Goal: Book appointment/travel/reservation

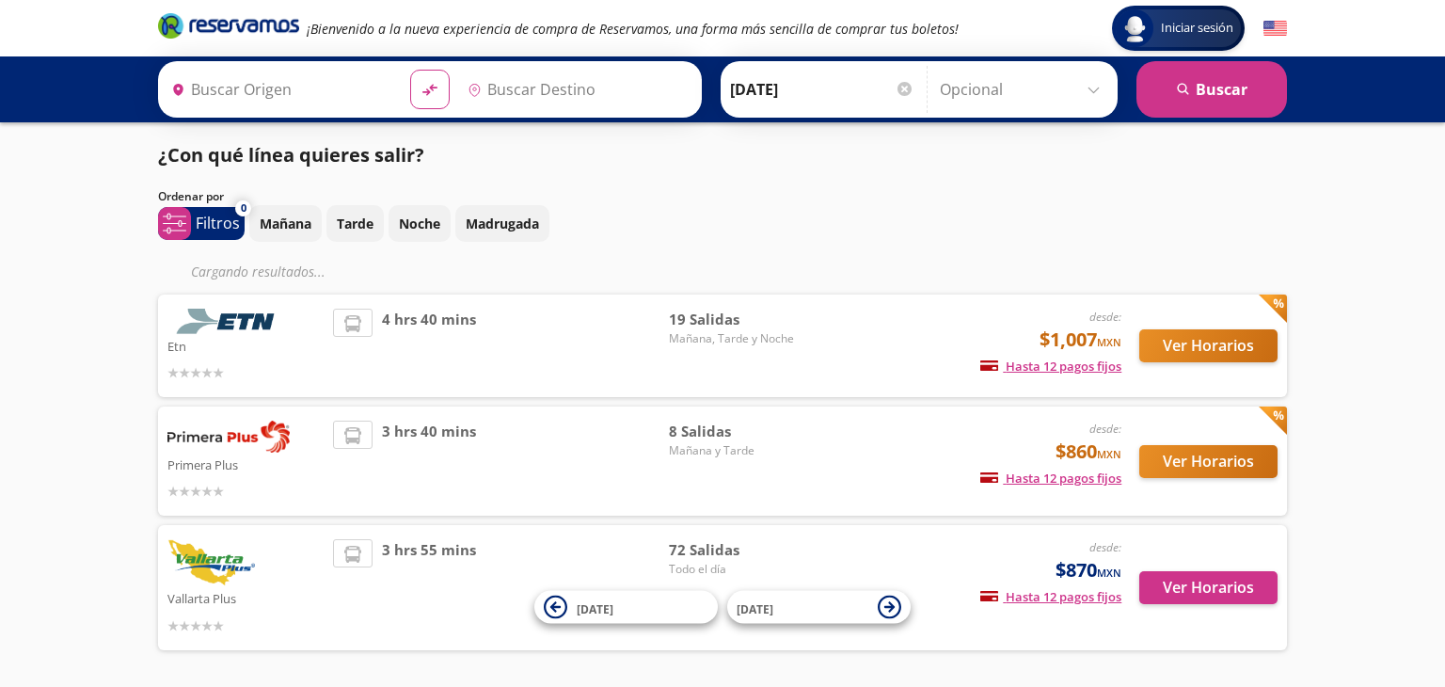
type input "[GEOGRAPHIC_DATA], Nayarit"
type input "[GEOGRAPHIC_DATA], [GEOGRAPHIC_DATA]"
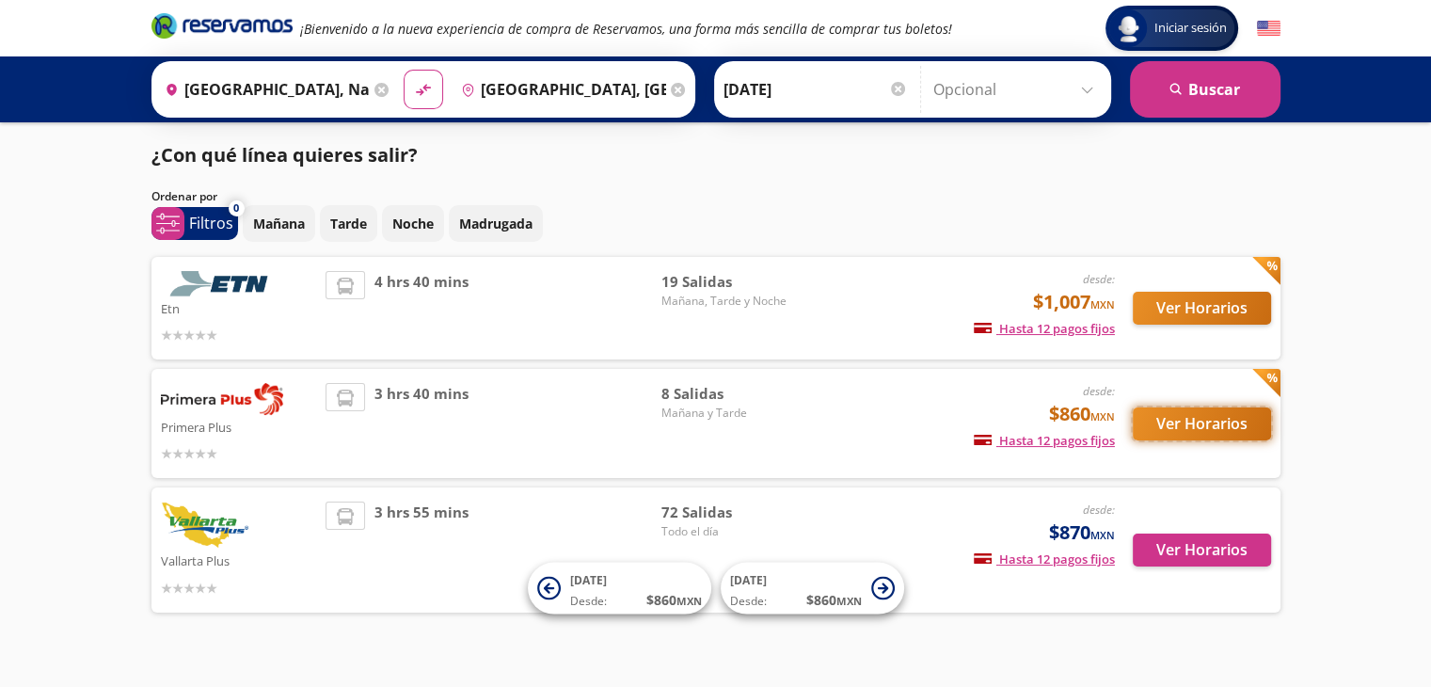
click at [1227, 425] on button "Ver Horarios" at bounding box center [1202, 423] width 138 height 33
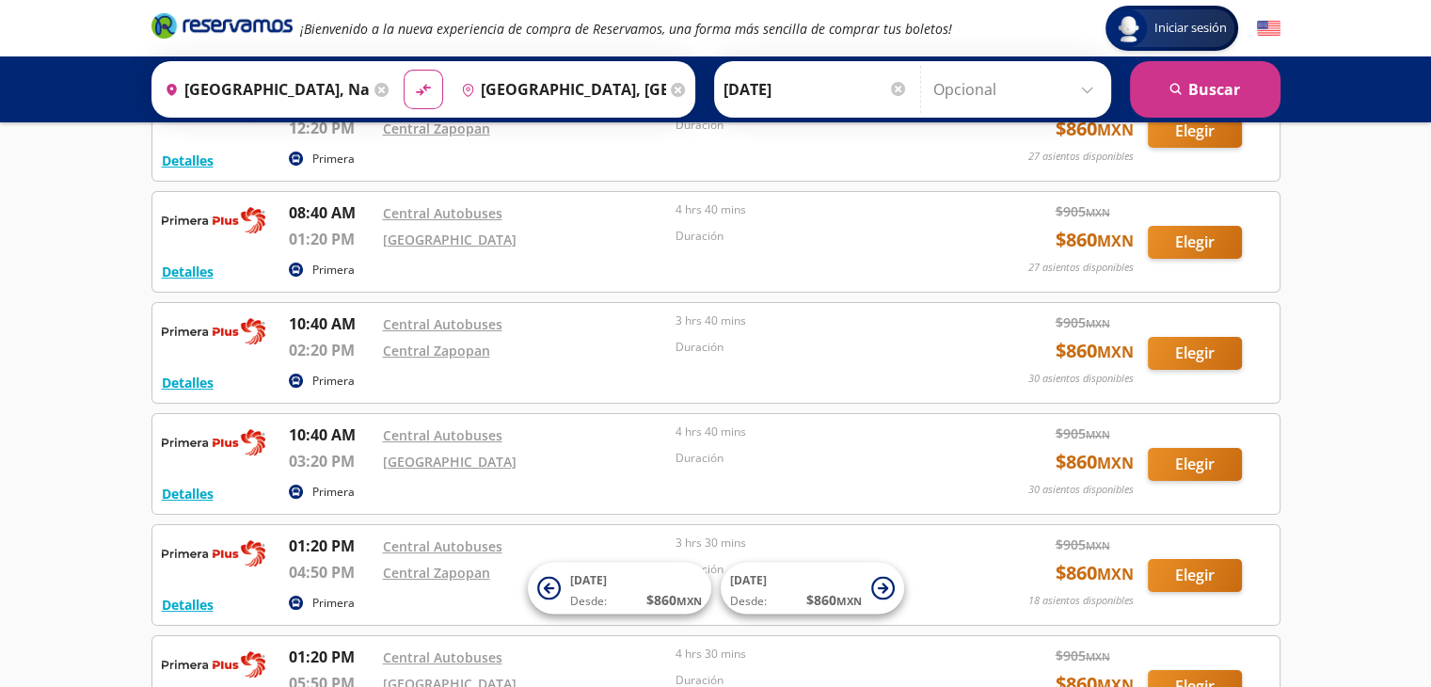
scroll to position [188, 0]
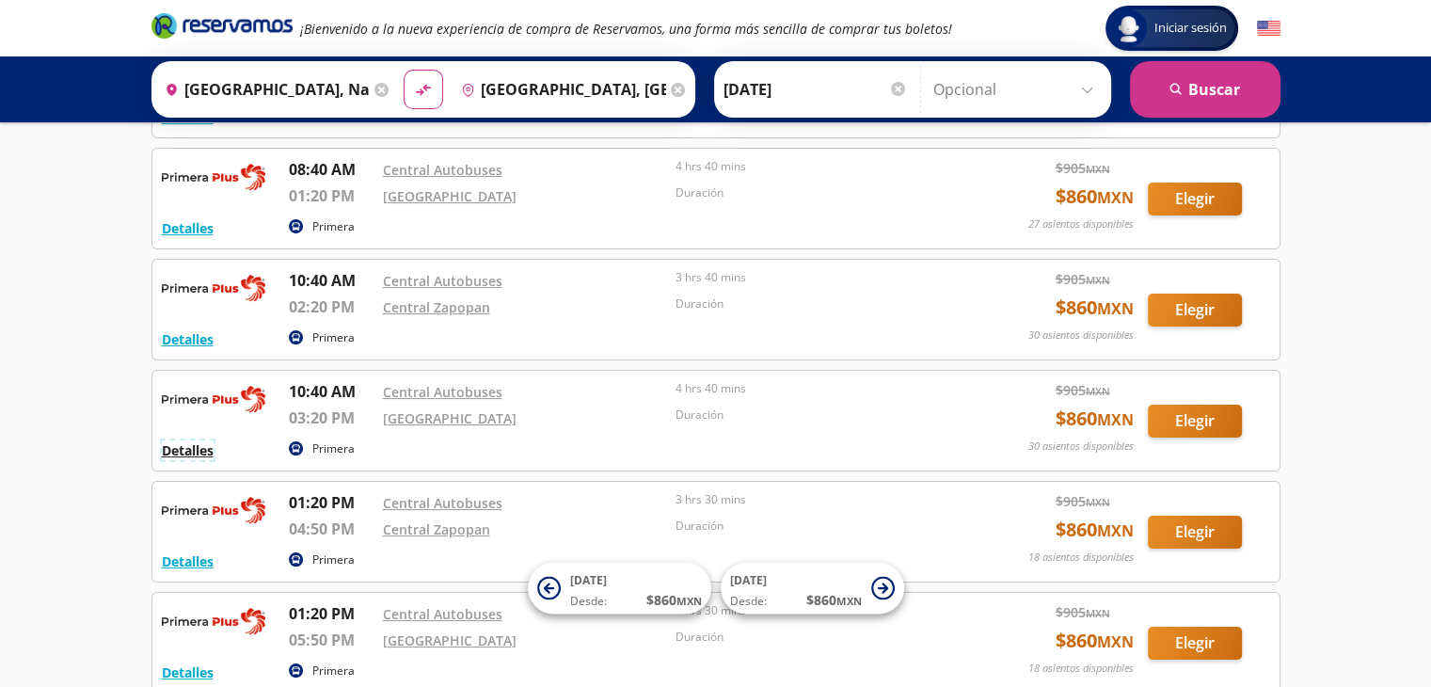
click at [208, 452] on button "Detalles" at bounding box center [188, 450] width 52 height 20
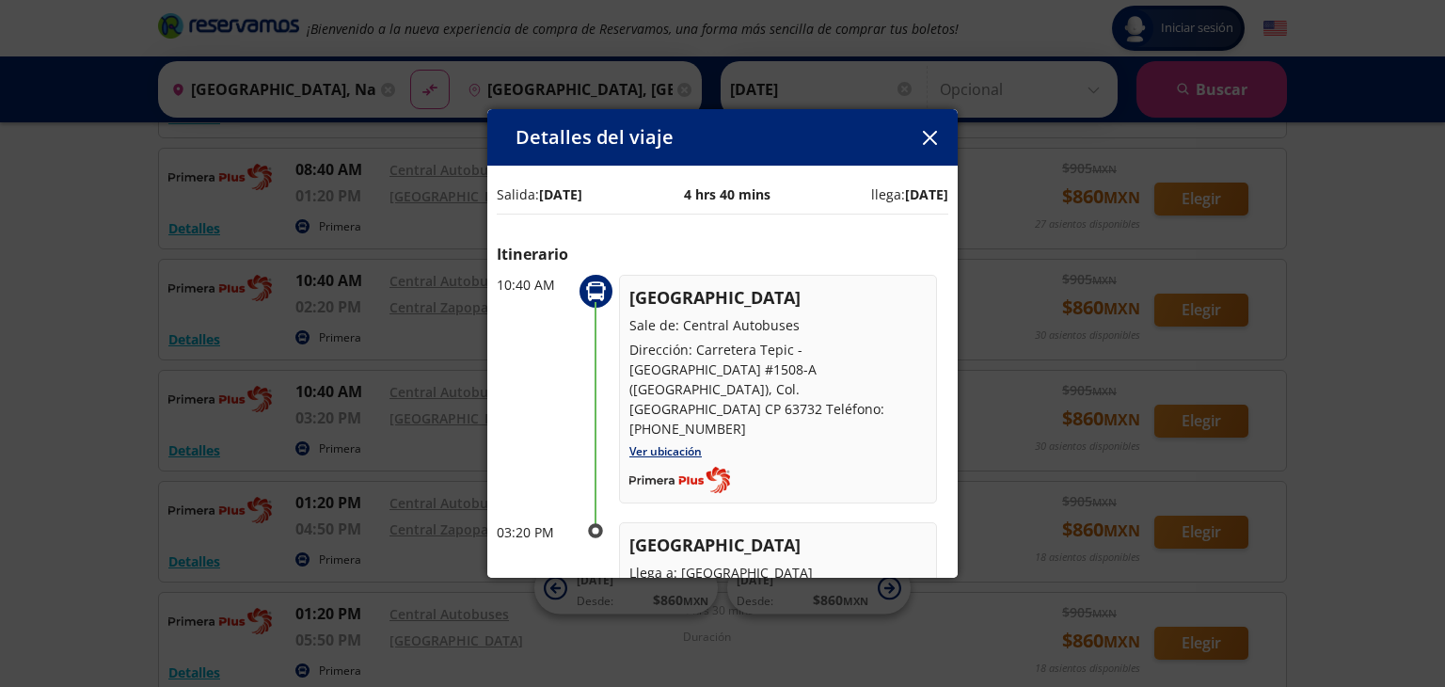
click at [934, 138] on icon "button" at bounding box center [930, 138] width 14 height 14
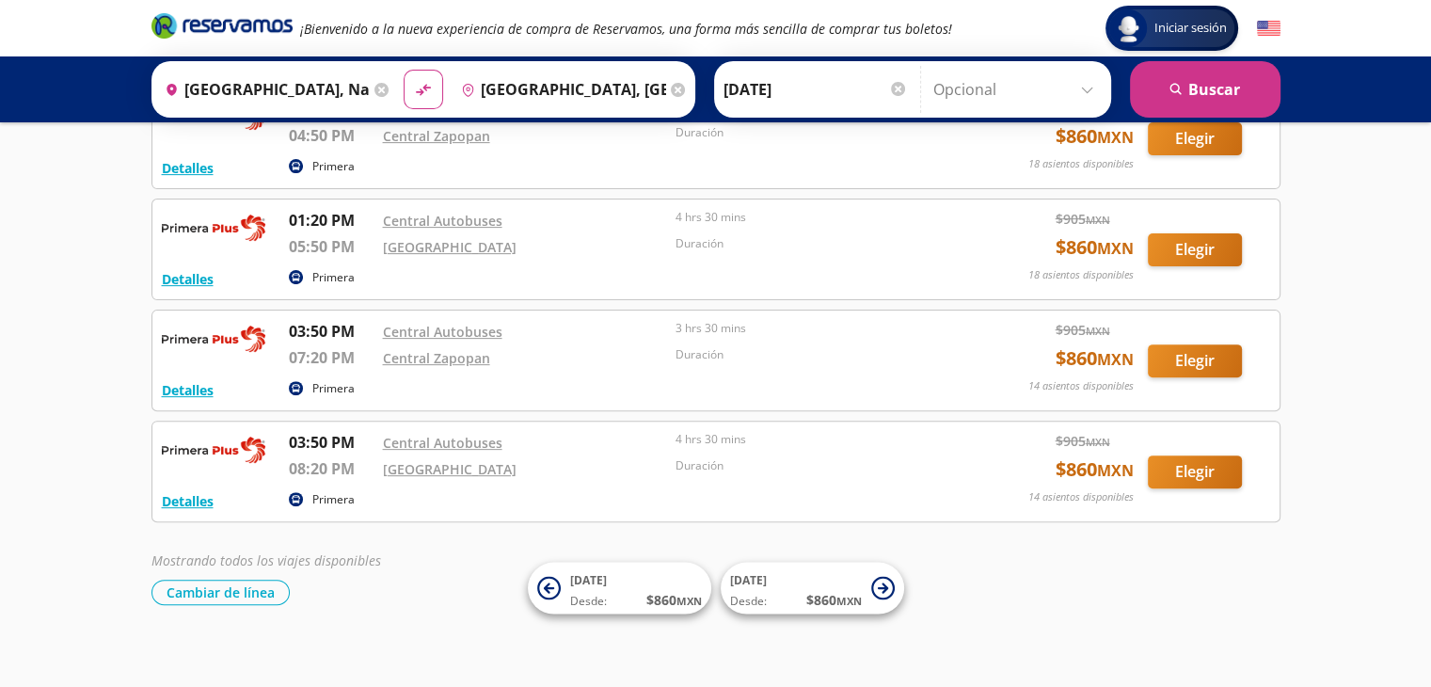
scroll to position [590, 0]
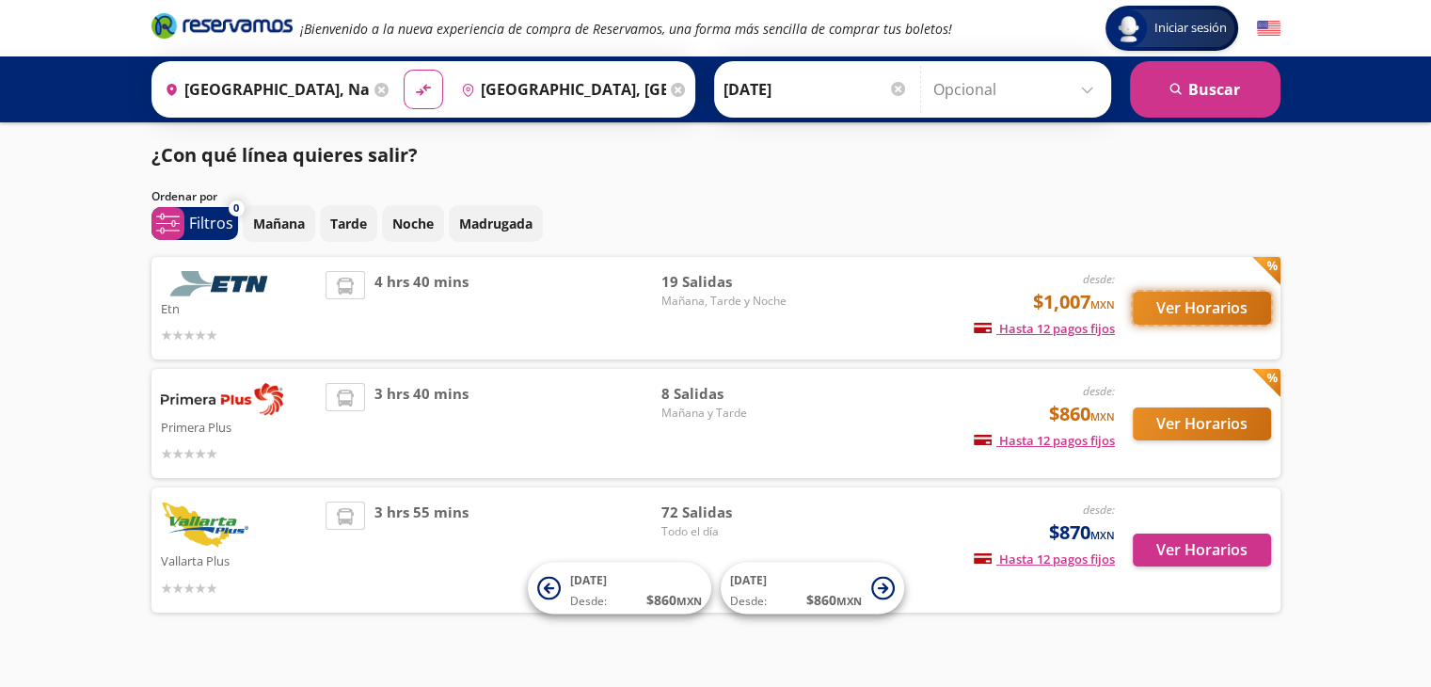
click at [1200, 308] on button "Ver Horarios" at bounding box center [1202, 308] width 138 height 33
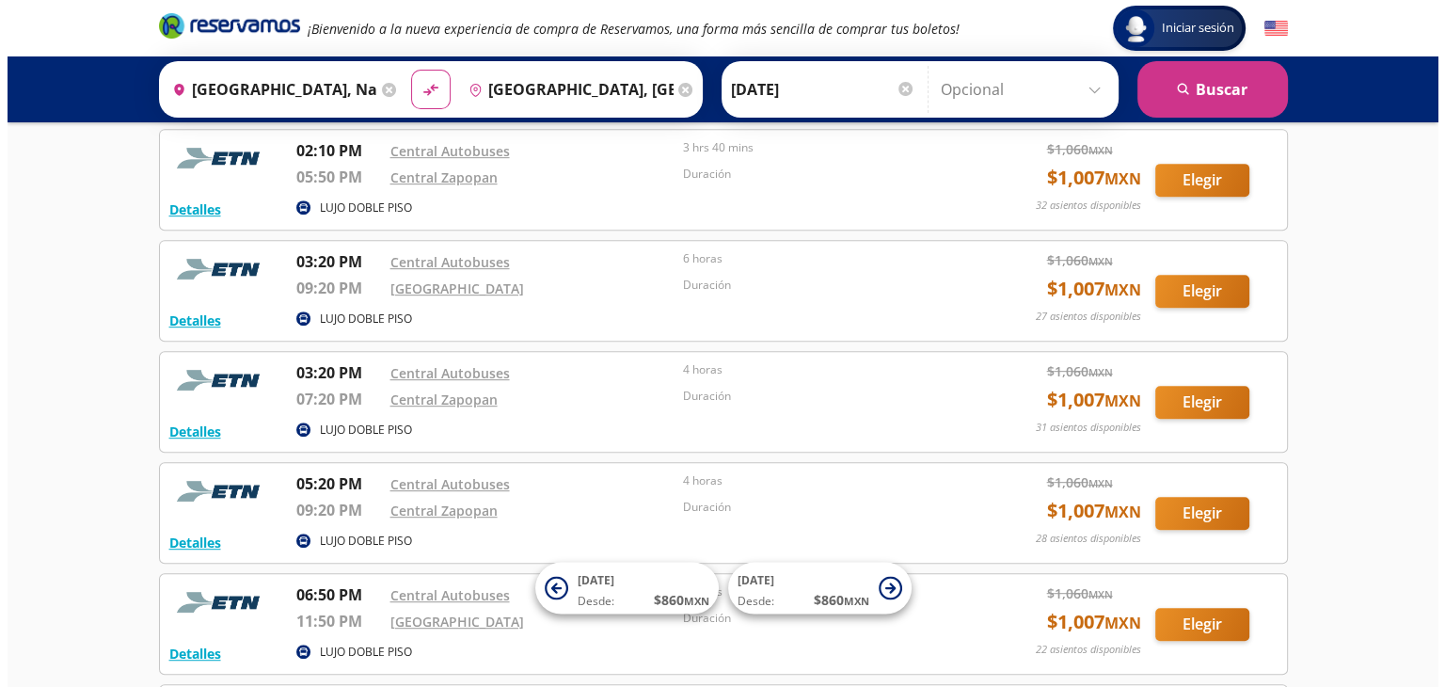
scroll to position [847, 0]
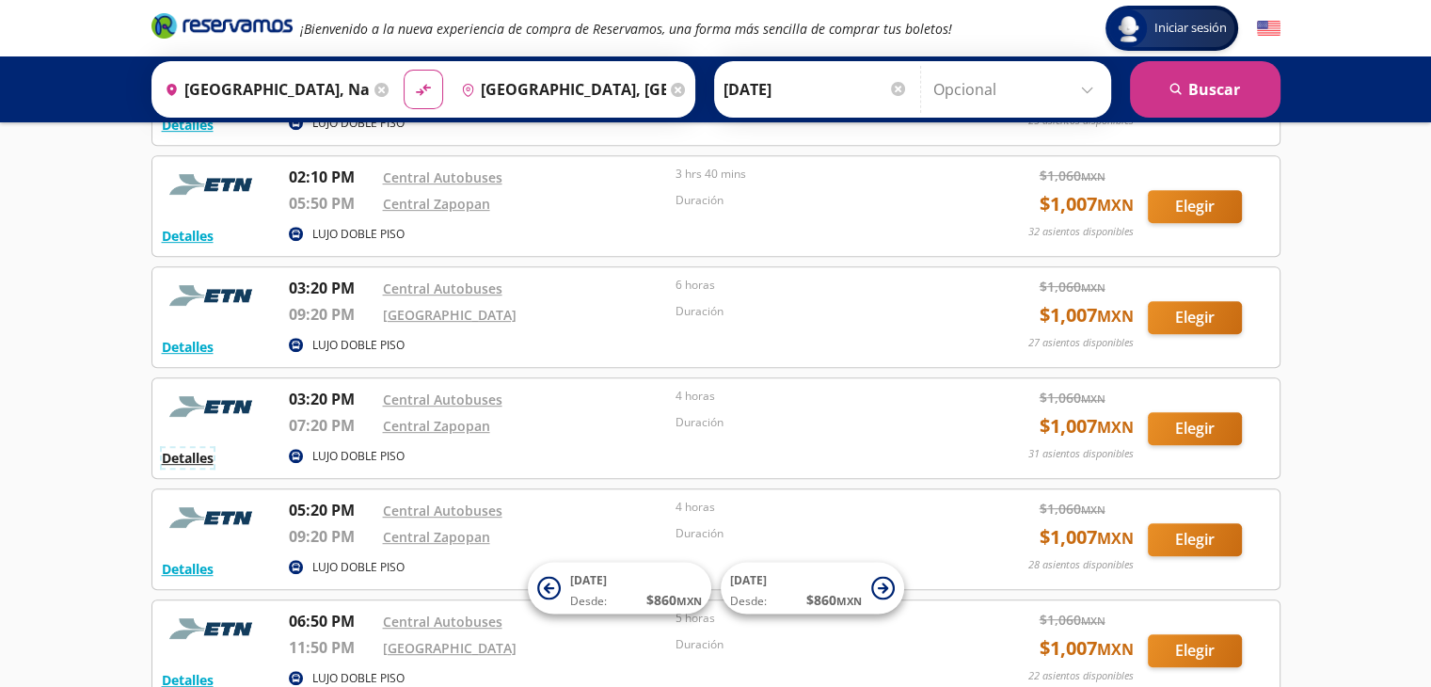
click at [196, 455] on button "Detalles" at bounding box center [188, 458] width 52 height 20
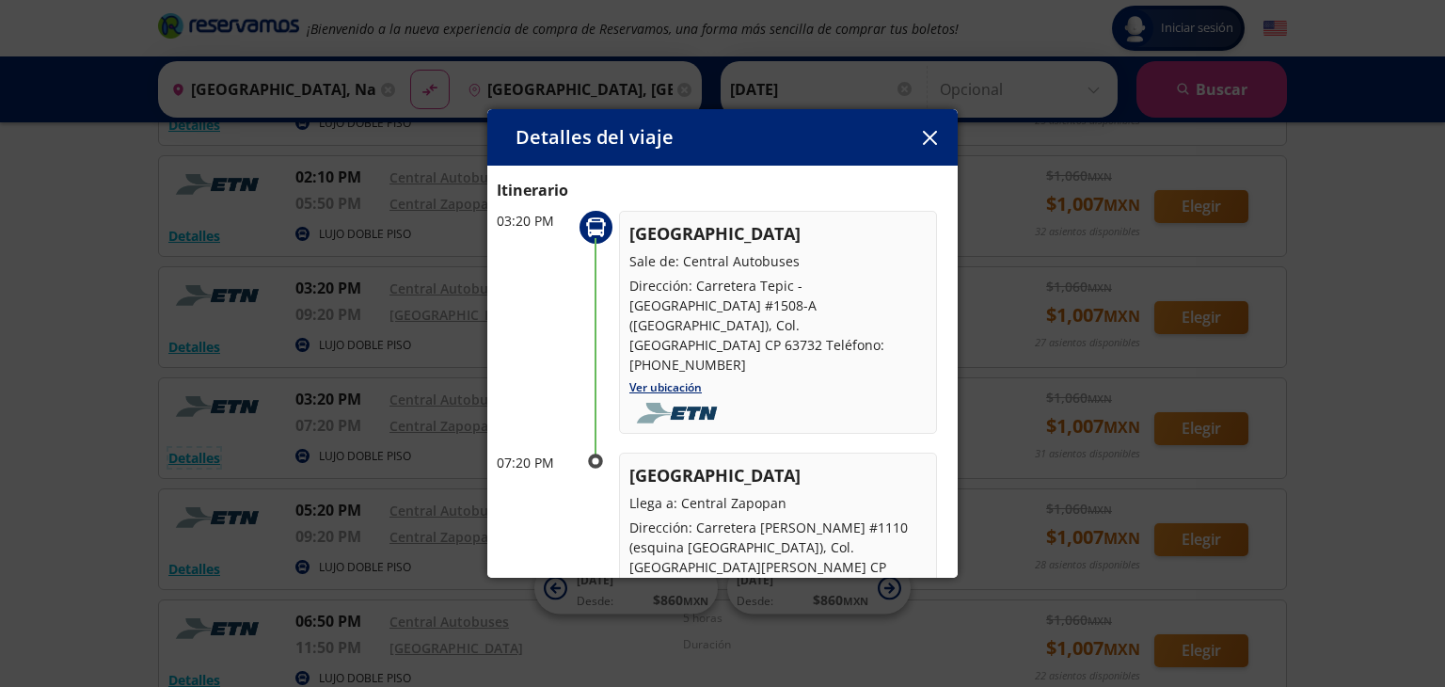
scroll to position [94, 0]
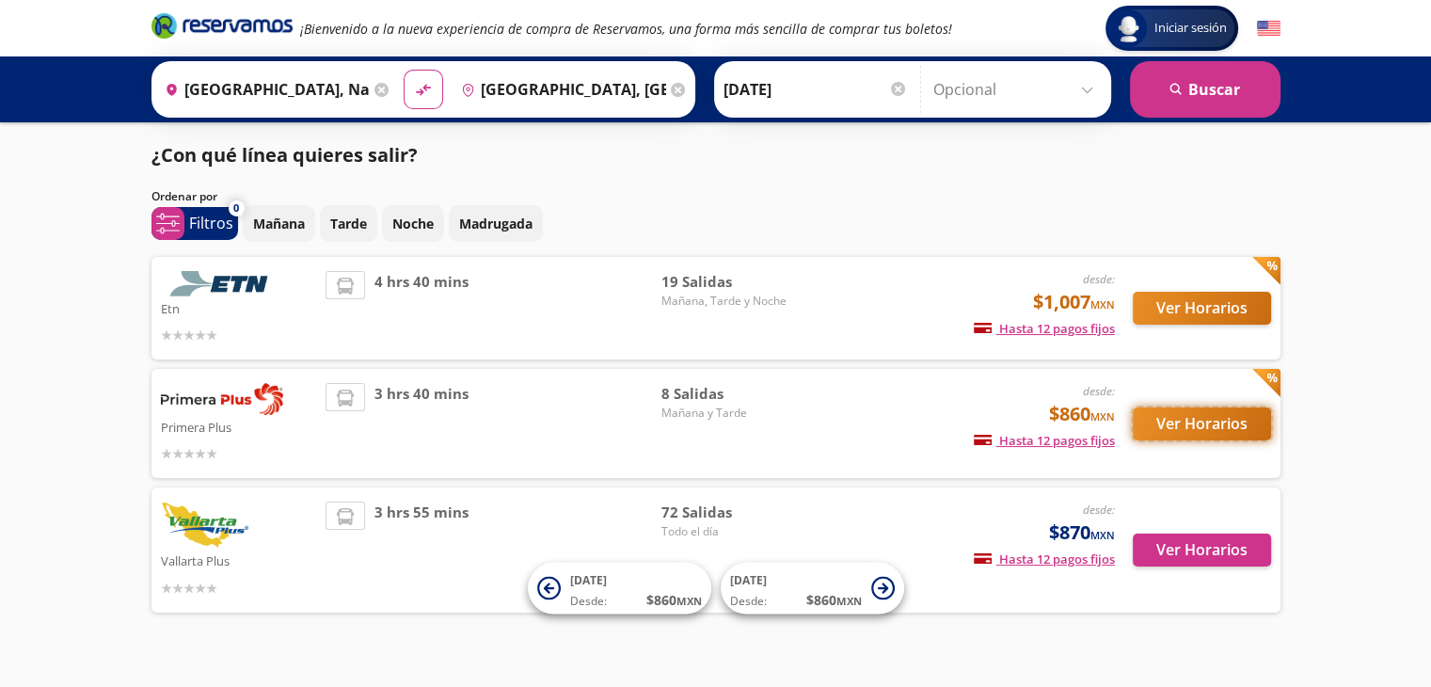
click at [1156, 415] on button "Ver Horarios" at bounding box center [1202, 423] width 138 height 33
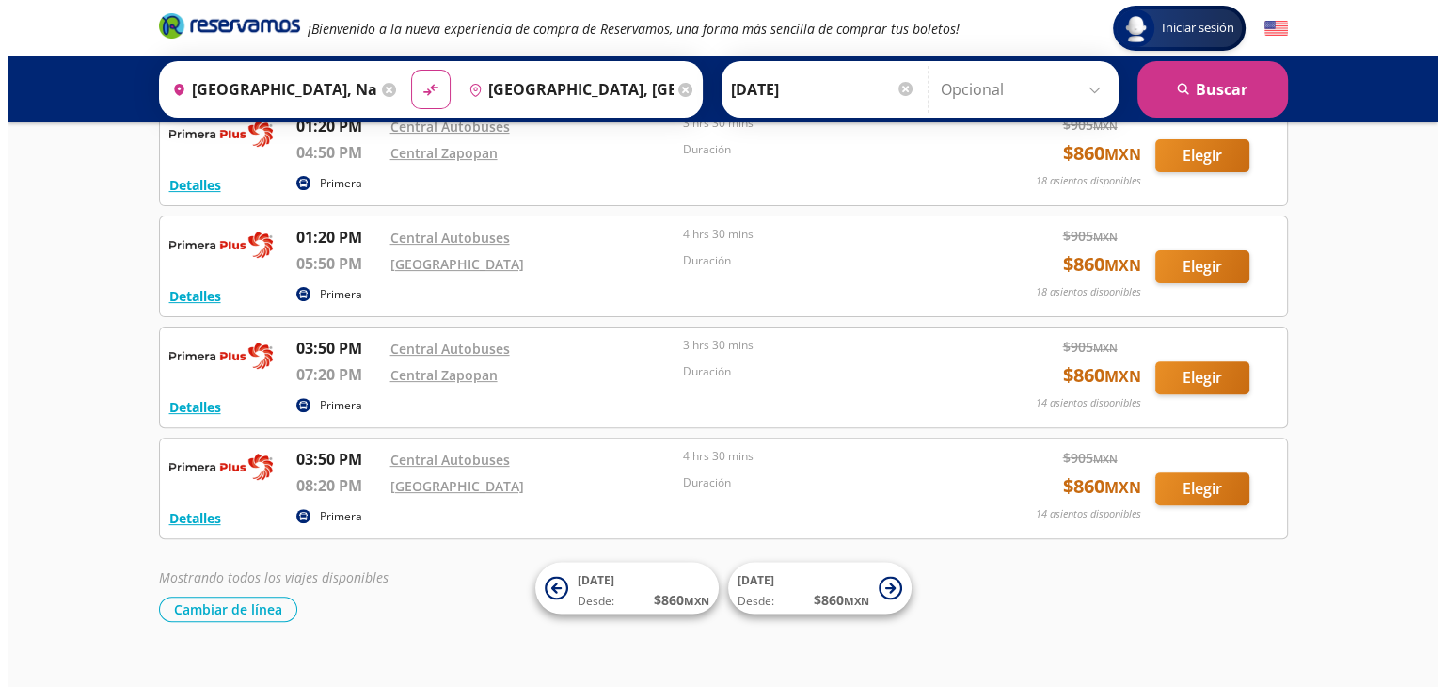
scroll to position [590, 0]
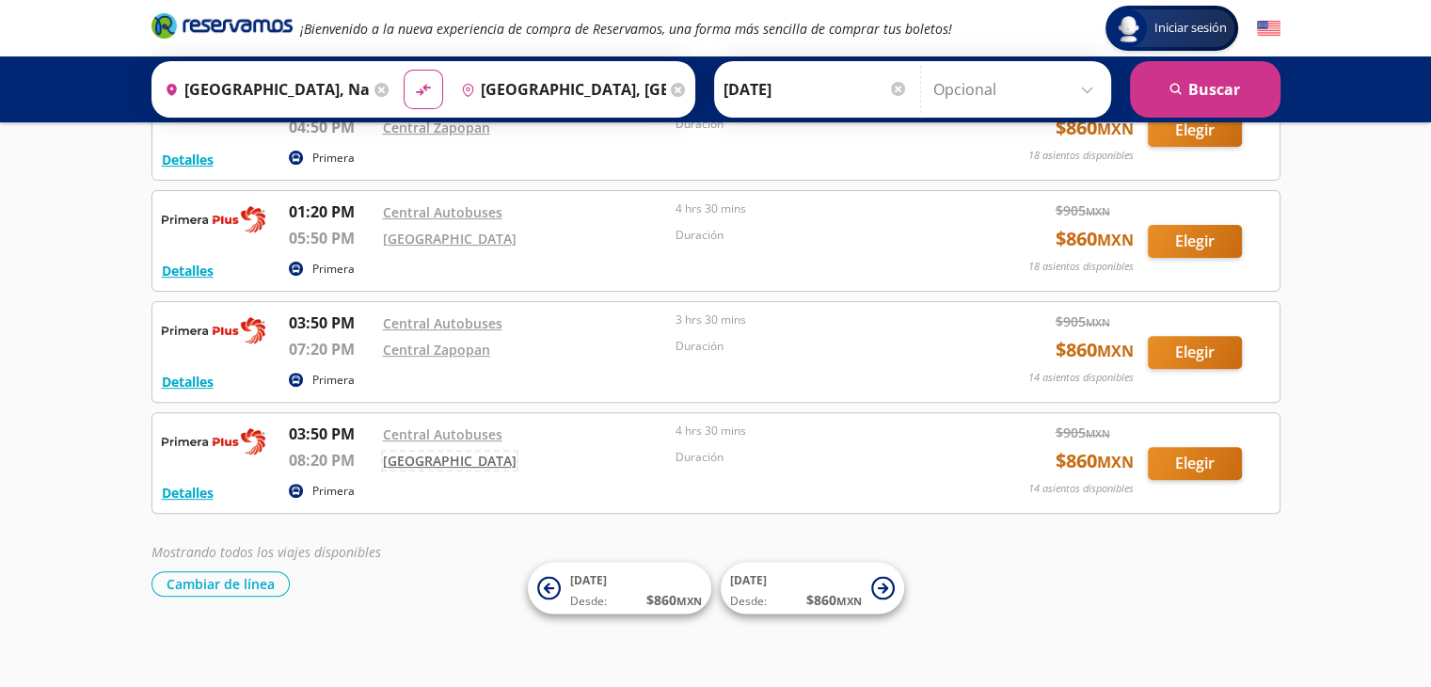
click at [414, 455] on link "[GEOGRAPHIC_DATA]" at bounding box center [450, 461] width 134 height 18
click at [184, 490] on button "Detalles" at bounding box center [188, 493] width 52 height 20
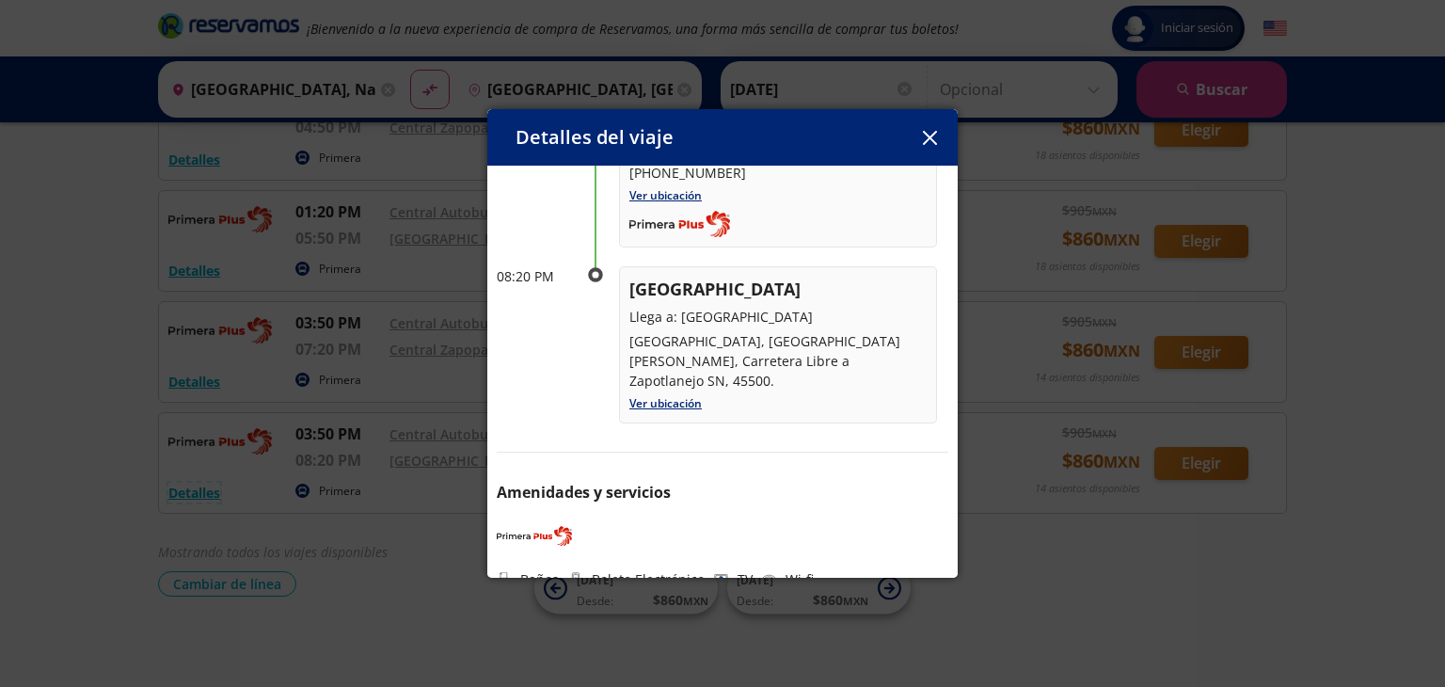
scroll to position [0, 0]
